Goal: Task Accomplishment & Management: Use online tool/utility

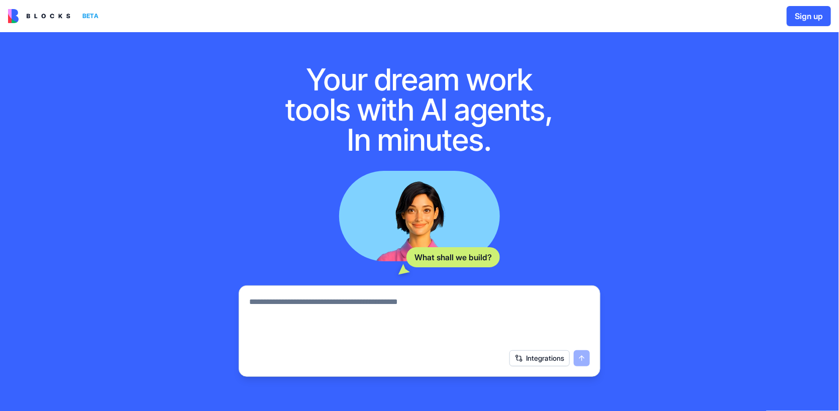
drag, startPoint x: 619, startPoint y: 125, endPoint x: 606, endPoint y: 128, distance: 12.9
click at [608, 127] on div "Your dream work tools with AI agents, In minutes. What shall we build? Integrat…" at bounding box center [419, 252] width 839 height 441
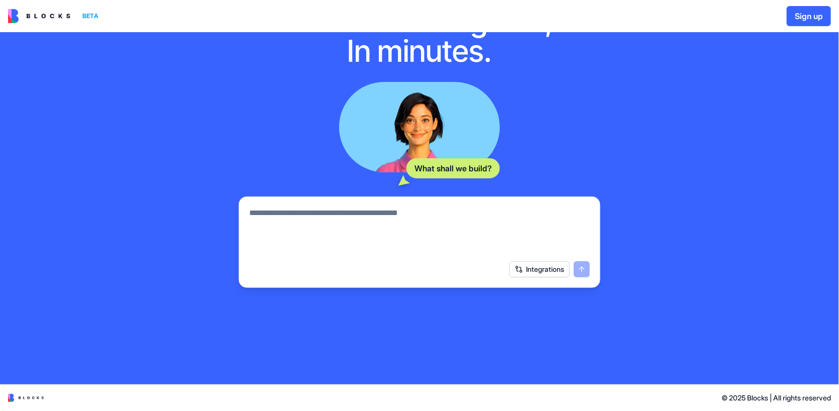
scroll to position [178, 0]
drag, startPoint x: 485, startPoint y: 177, endPoint x: 441, endPoint y: 176, distance: 43.7
click at [441, 207] on textarea at bounding box center [419, 231] width 341 height 48
click at [439, 207] on textarea at bounding box center [419, 231] width 341 height 48
type textarea "*"
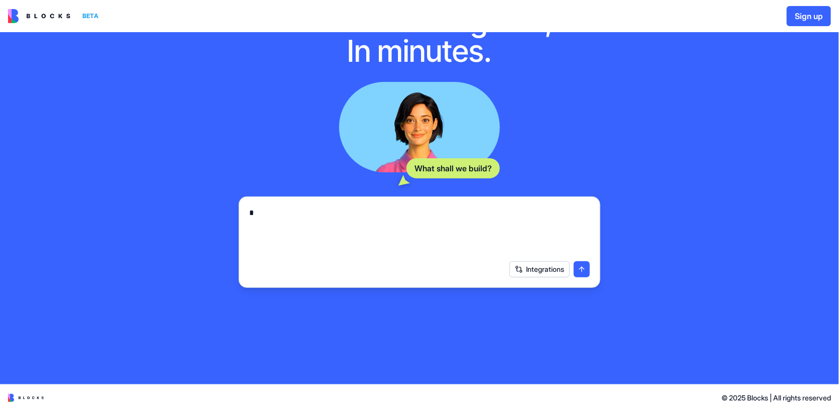
drag, startPoint x: 358, startPoint y: 175, endPoint x: 221, endPoint y: 177, distance: 137.7
click at [223, 177] on div "Your dream work tools with AI agents, In minutes. What shall we build? * Integr…" at bounding box center [420, 123] width 394 height 361
type textarea "*"
type textarea "**********"
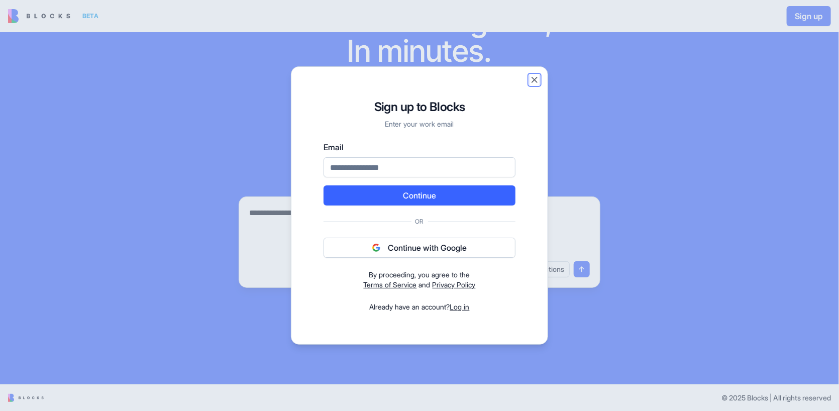
click at [540, 75] on button "Close" at bounding box center [535, 80] width 10 height 10
